Goal: Task Accomplishment & Management: Manage account settings

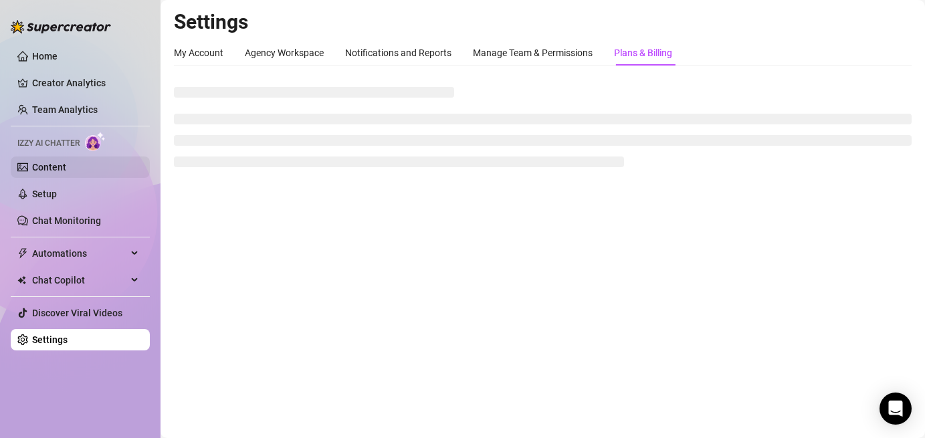
click at [66, 171] on link "Content" at bounding box center [49, 167] width 34 height 11
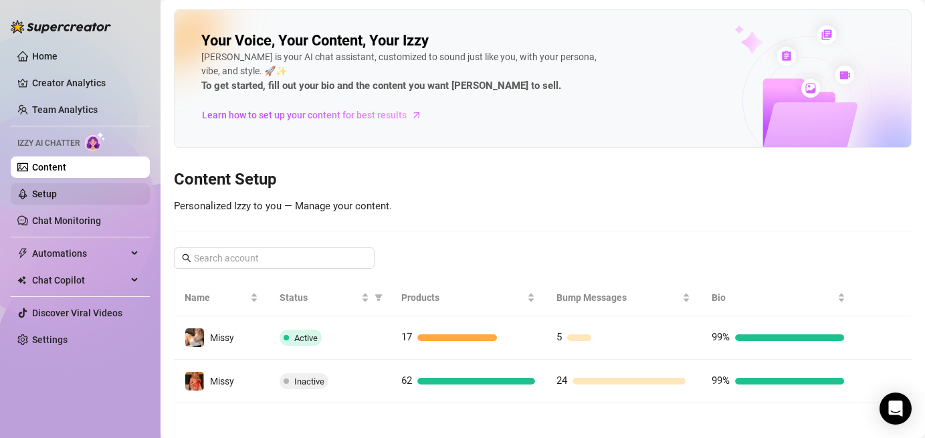
click at [57, 194] on link "Setup" at bounding box center [44, 194] width 25 height 11
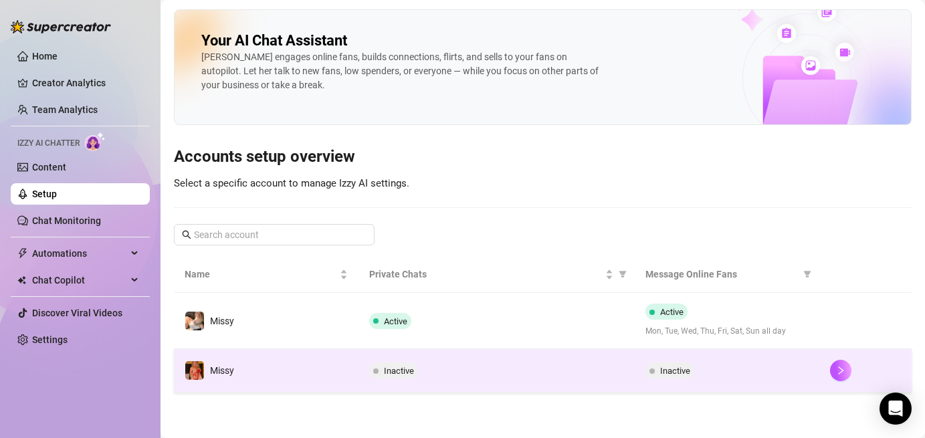
click at [303, 369] on td "Missy" at bounding box center [266, 370] width 185 height 43
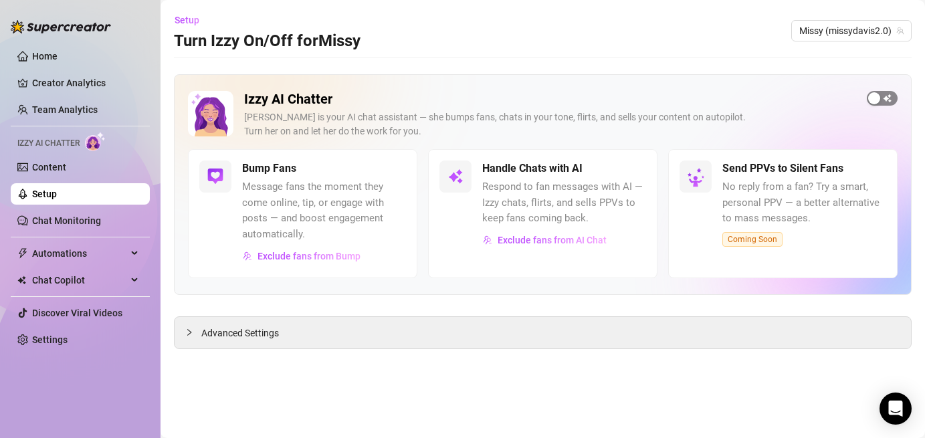
click at [868, 98] on div "button" at bounding box center [874, 98] width 12 height 12
